Goal: Check status: Check status

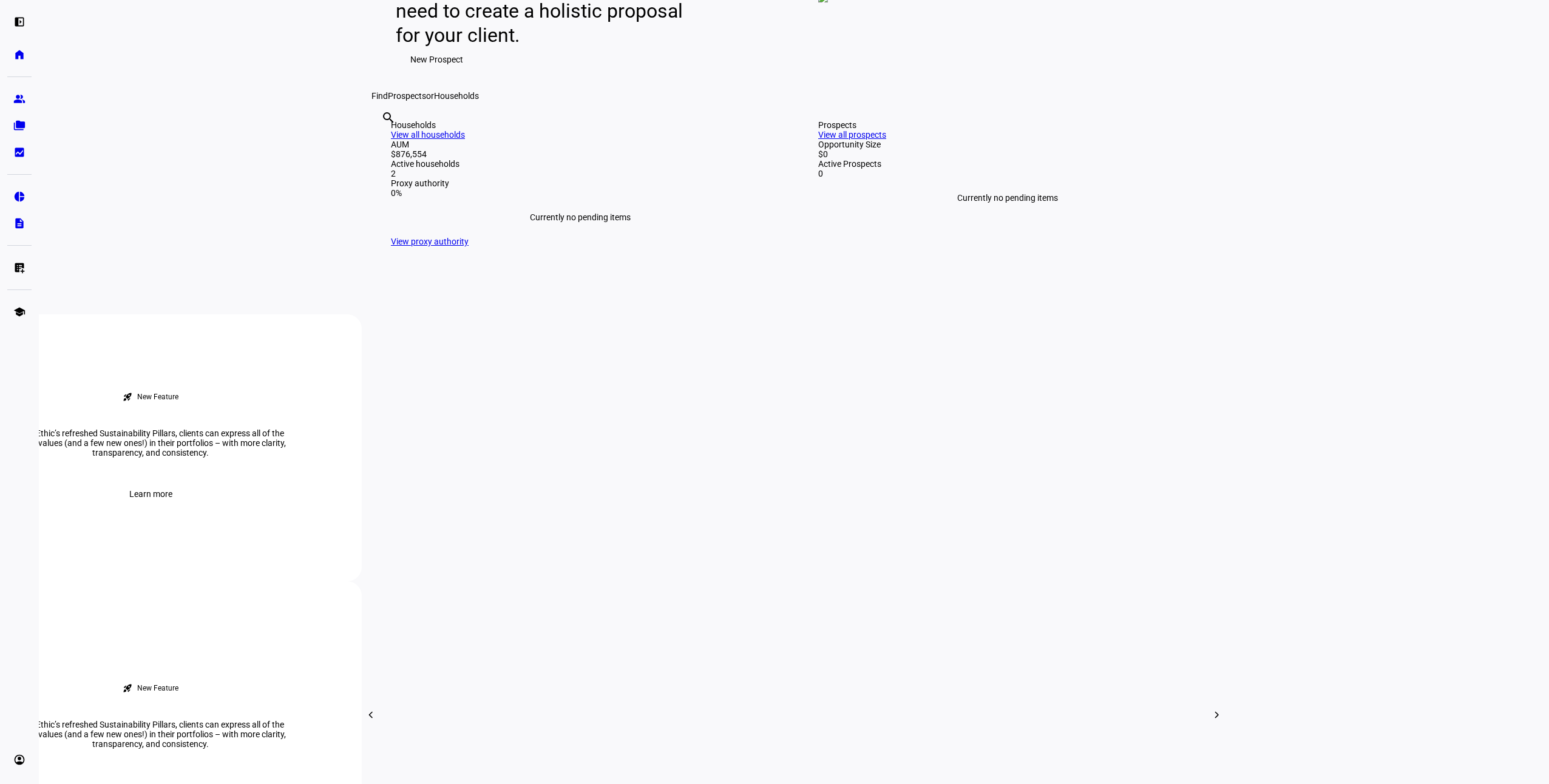
scroll to position [243, 0]
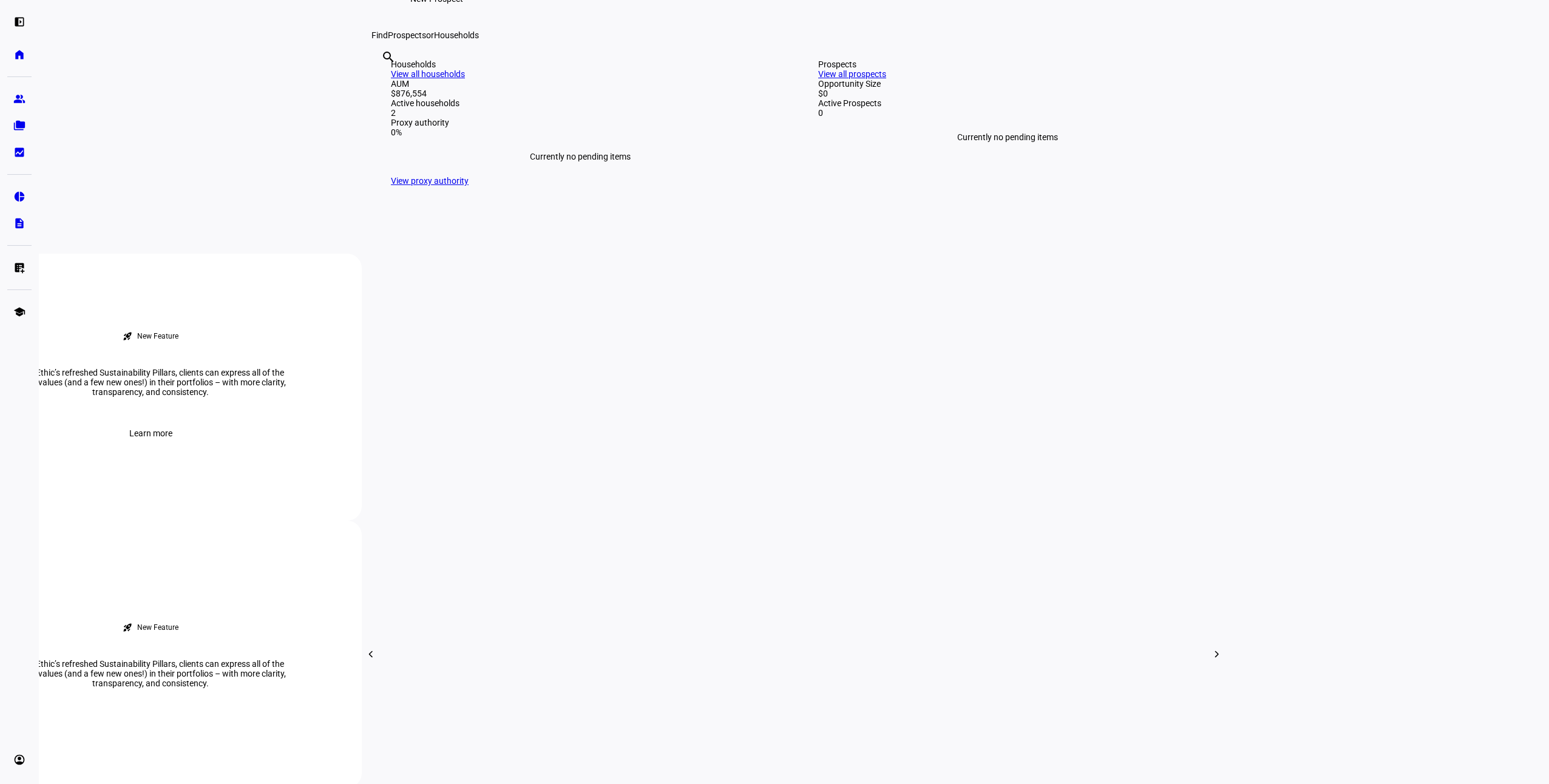
click at [465, 79] on link "View all households" at bounding box center [428, 74] width 74 height 10
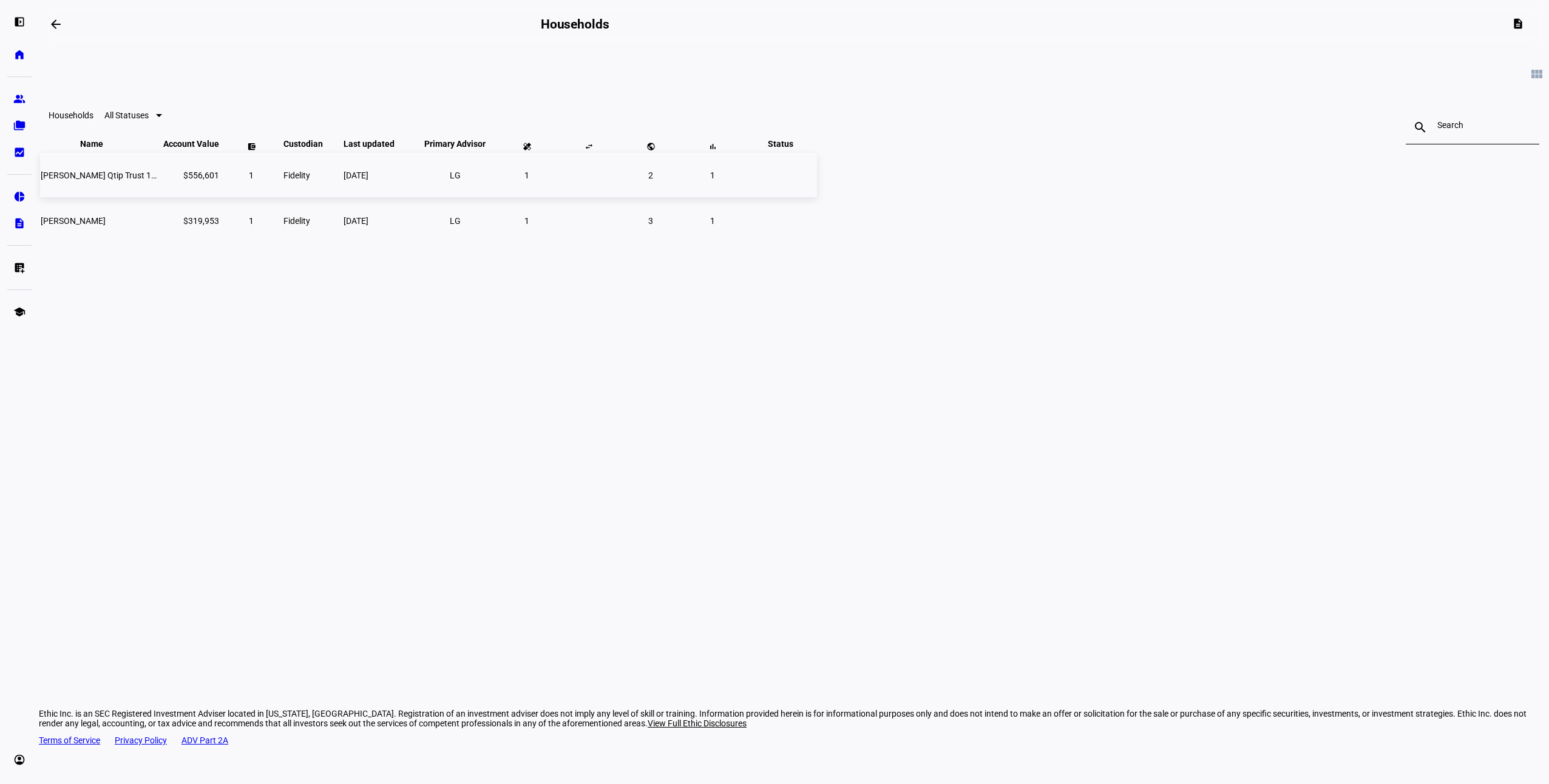
click at [165, 180] on span "[PERSON_NAME] Qtip Trust 1999" at bounding box center [103, 175] width 125 height 10
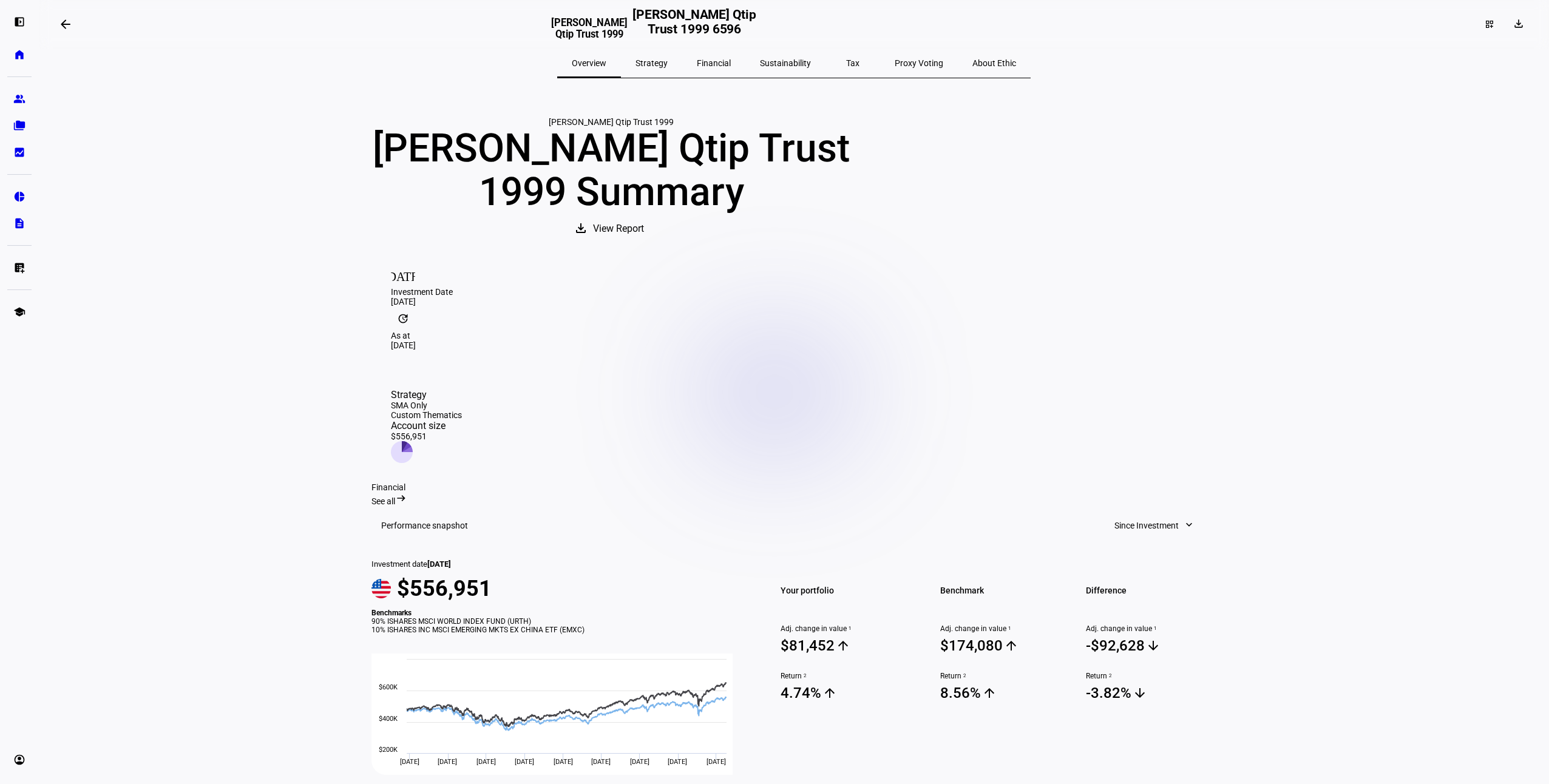
scroll to position [182, 0]
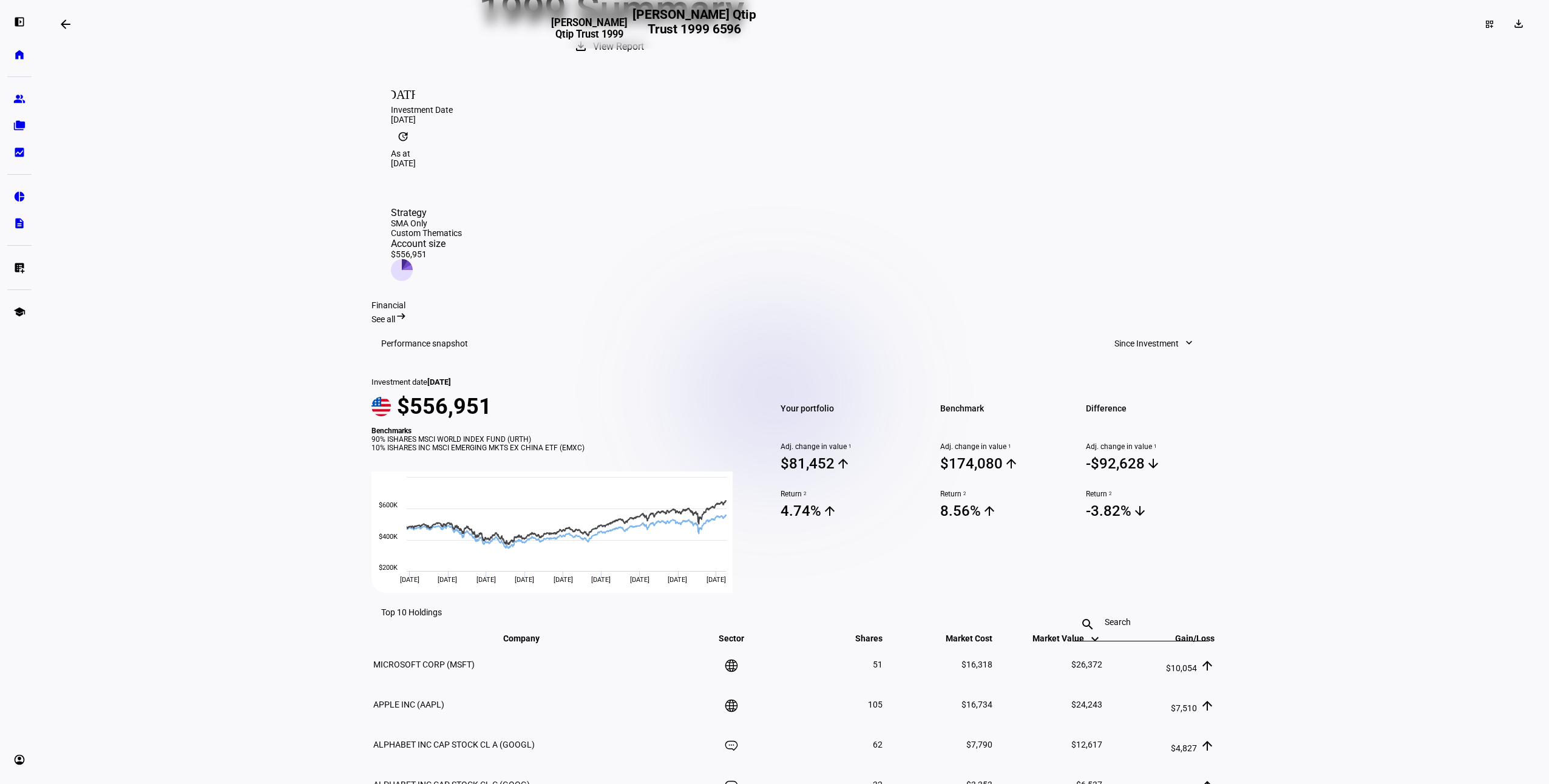
click at [1173, 332] on span at bounding box center [1155, 344] width 104 height 24
click at [1352, 368] on div at bounding box center [774, 392] width 1549 height 784
